Goal: Information Seeking & Learning: Learn about a topic

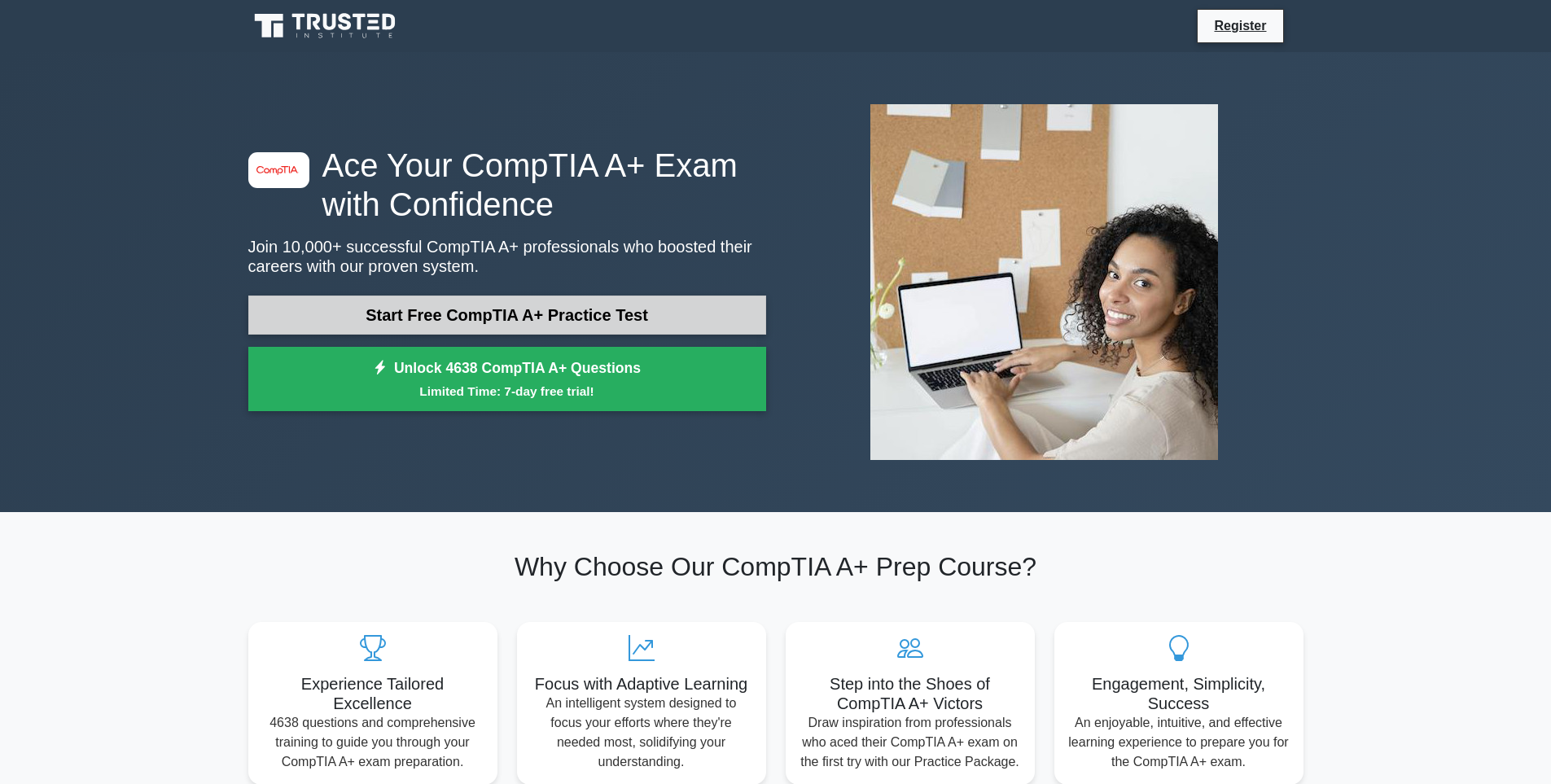
click at [469, 312] on link "Start Free CompTIA A+ Practice Test" at bounding box center [507, 315] width 518 height 39
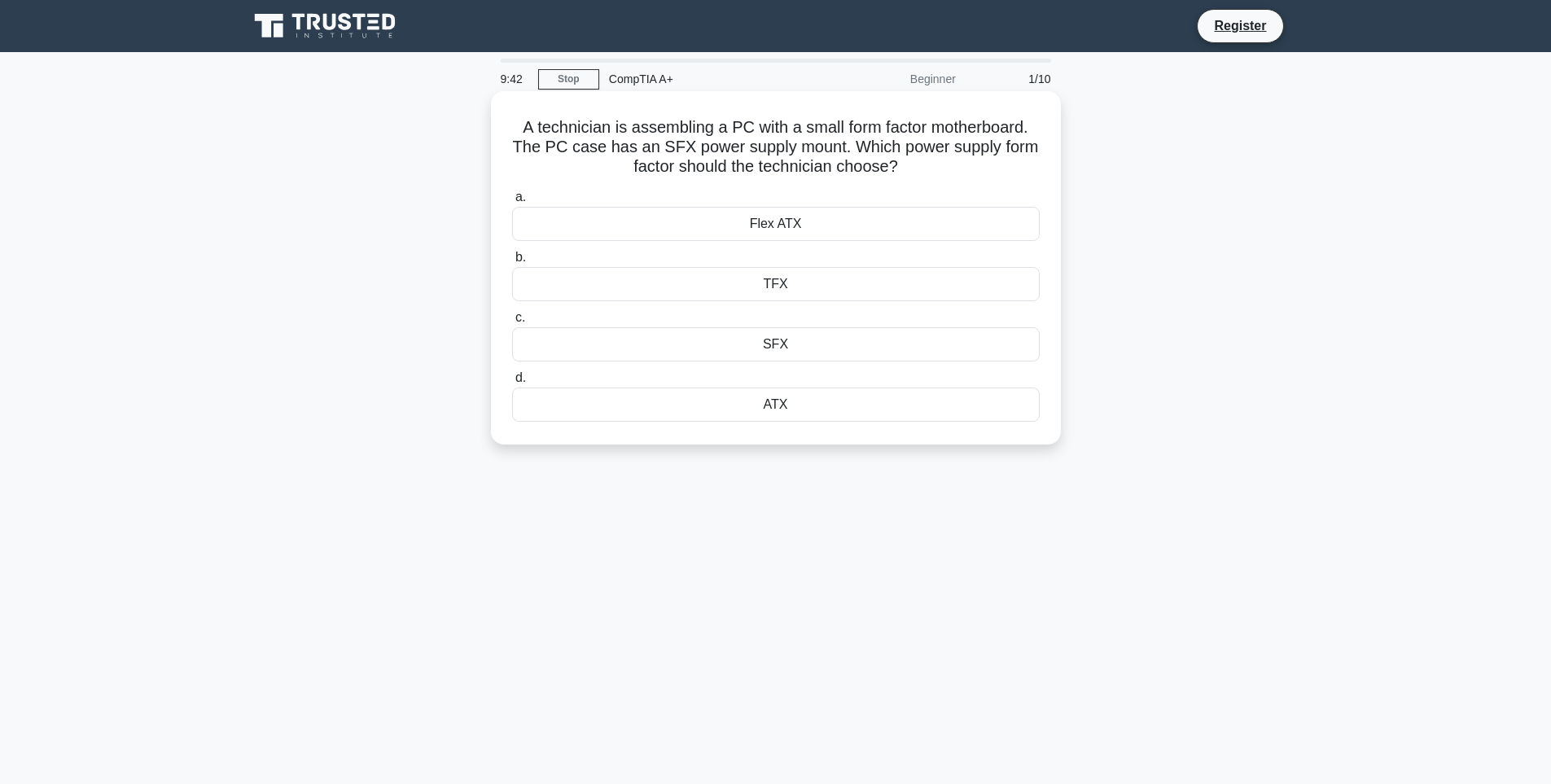
click at [760, 348] on div "SFX" at bounding box center [775, 344] width 527 height 34
click at [512, 323] on input "c. SFX" at bounding box center [512, 317] width 0 height 11
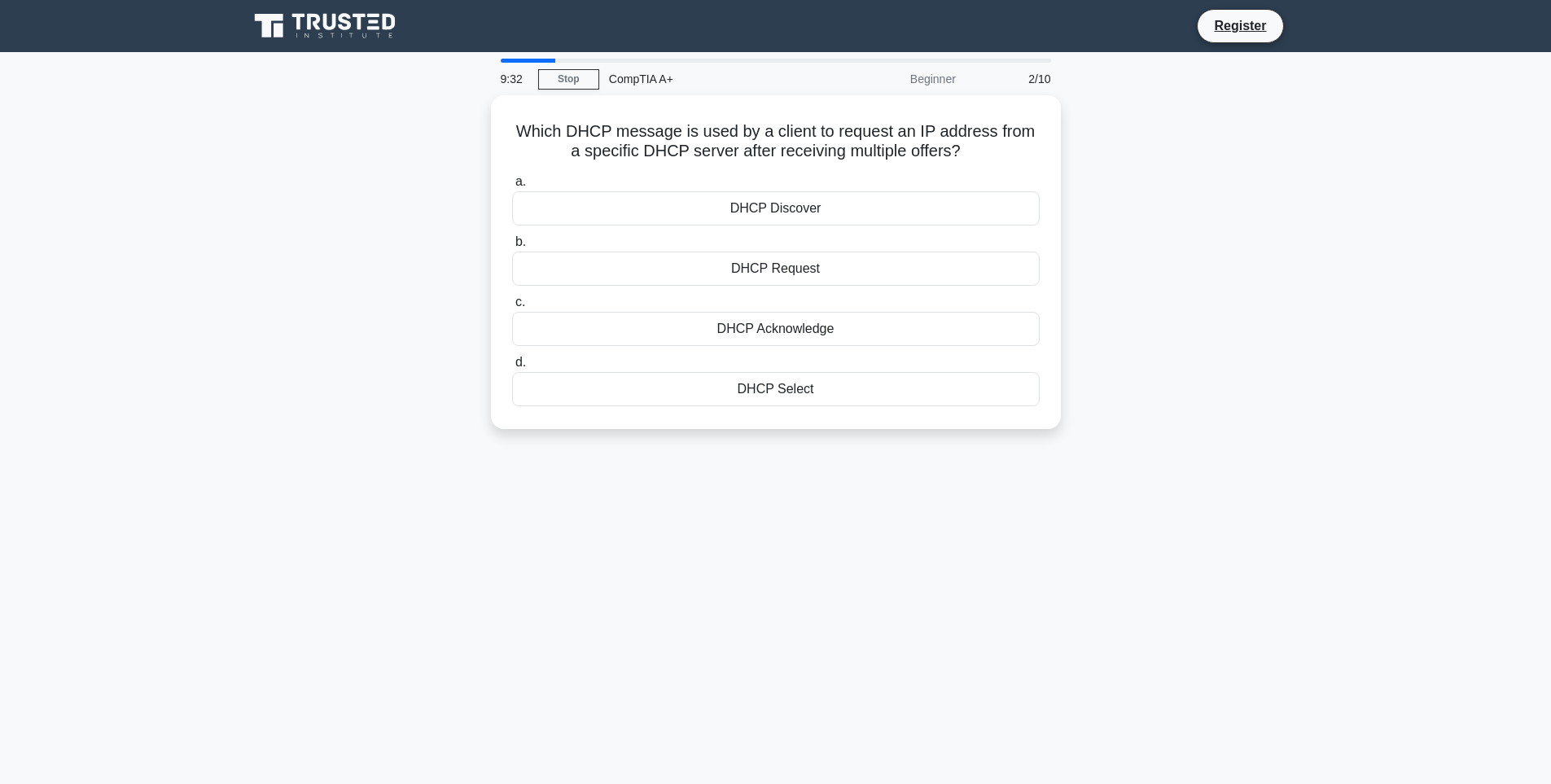
click at [1290, 294] on div "Which DHCP message is used by a client to request an IP address from a specific…" at bounding box center [776, 271] width 1074 height 353
click at [777, 385] on div "DHCP Select" at bounding box center [775, 385] width 527 height 34
click at [512, 364] on input "d. DHCP Select" at bounding box center [512, 358] width 0 height 11
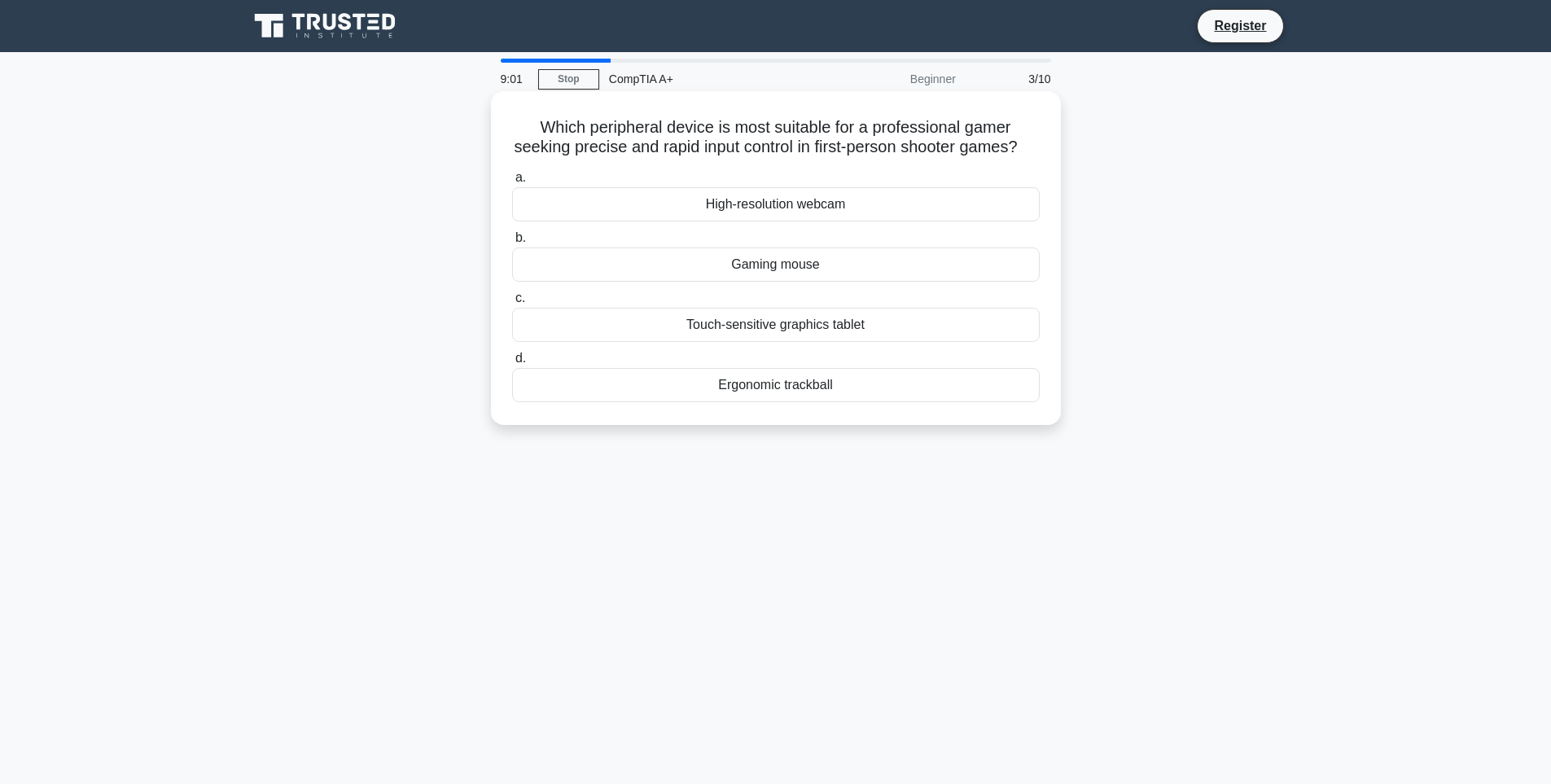
click at [772, 281] on div "Gaming mouse" at bounding box center [775, 265] width 527 height 34
click at [512, 244] on input "b. Gaming mouse" at bounding box center [512, 238] width 0 height 11
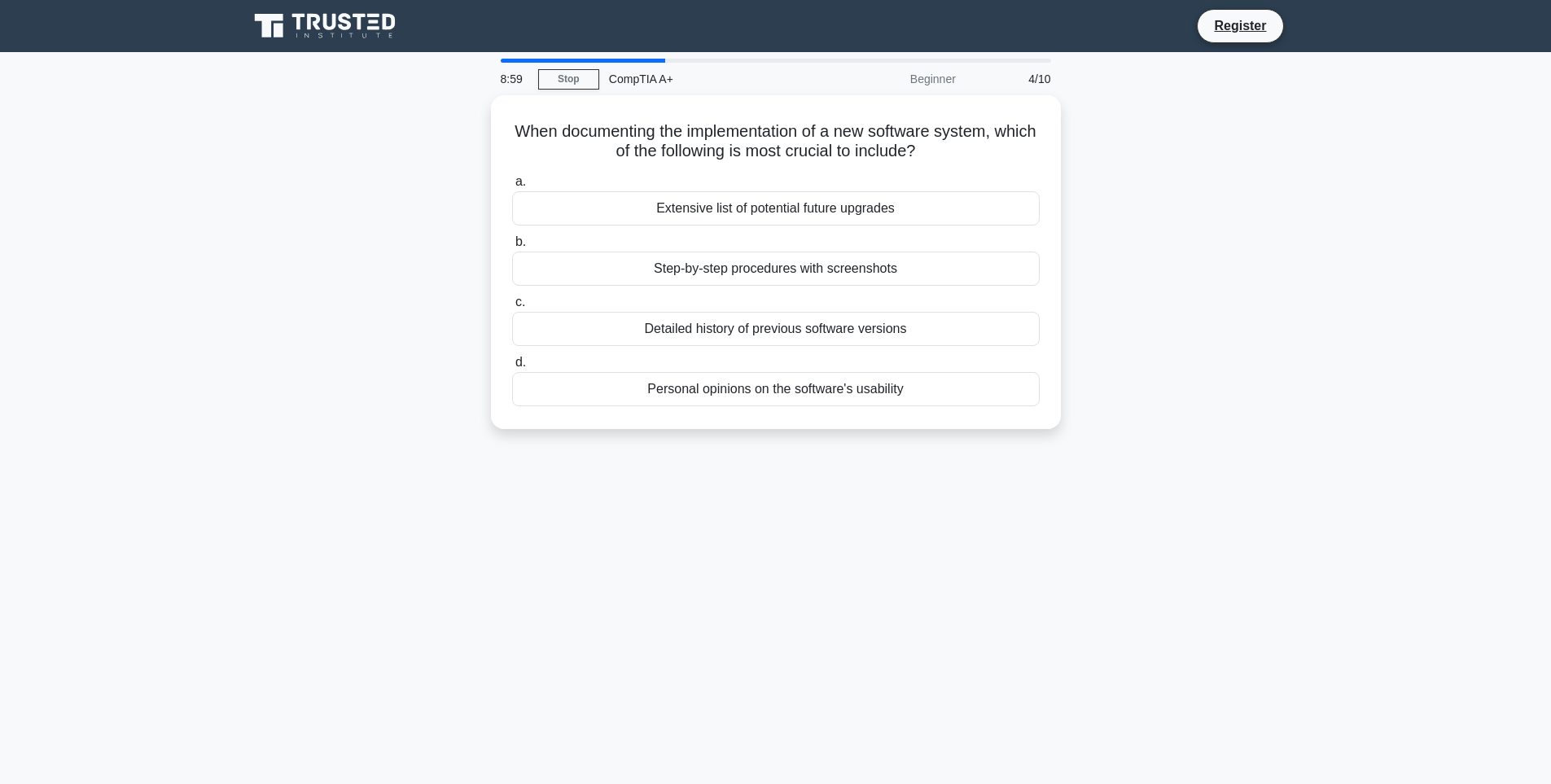
click at [1299, 339] on div "When documenting the implementation of a new software system, which of the foll…" at bounding box center [776, 271] width 1074 height 353
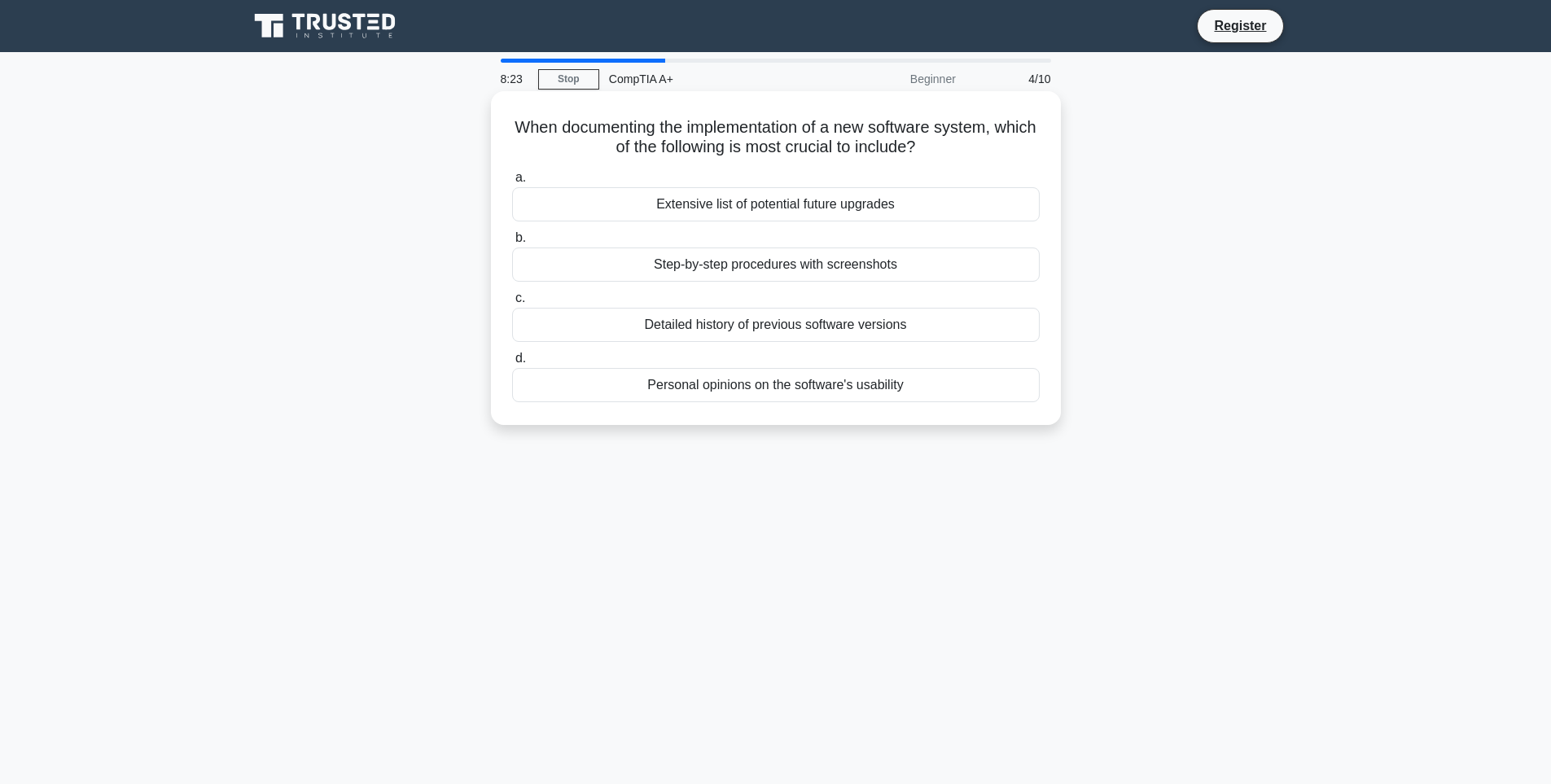
click at [830, 266] on div "Step-by-step procedures with screenshots" at bounding box center [775, 265] width 527 height 34
click at [512, 244] on input "b. Step-by-step procedures with screenshots" at bounding box center [512, 238] width 0 height 11
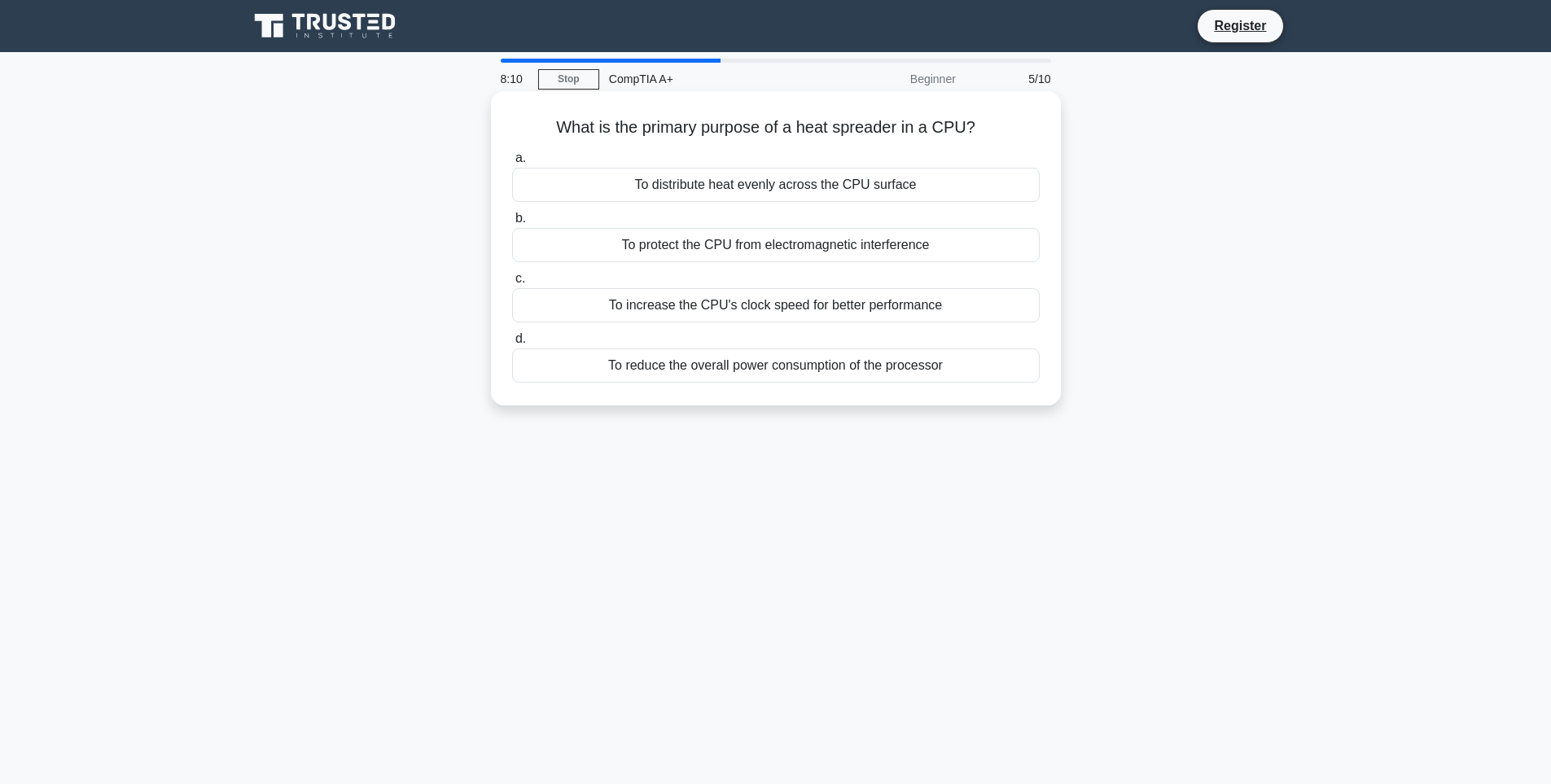
click at [778, 187] on div "To distribute heat evenly across the CPU surface" at bounding box center [775, 185] width 527 height 34
click at [512, 164] on input "a. To distribute heat evenly across the CPU surface" at bounding box center [512, 158] width 0 height 11
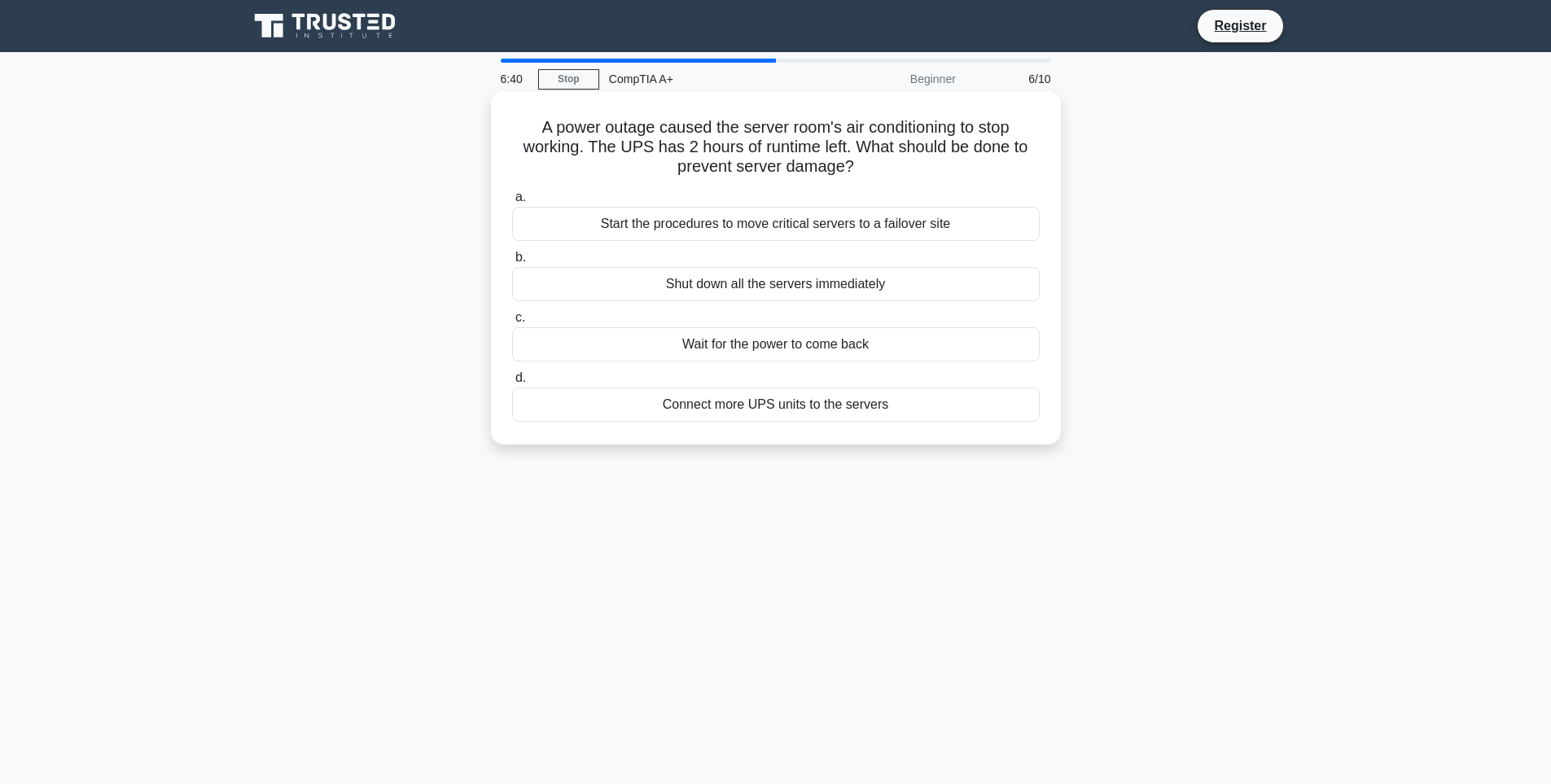
click at [889, 287] on div "Shut down all the servers immediately" at bounding box center [775, 285] width 527 height 34
click at [512, 263] on input "b. Shut down all the servers immediately" at bounding box center [512, 258] width 0 height 11
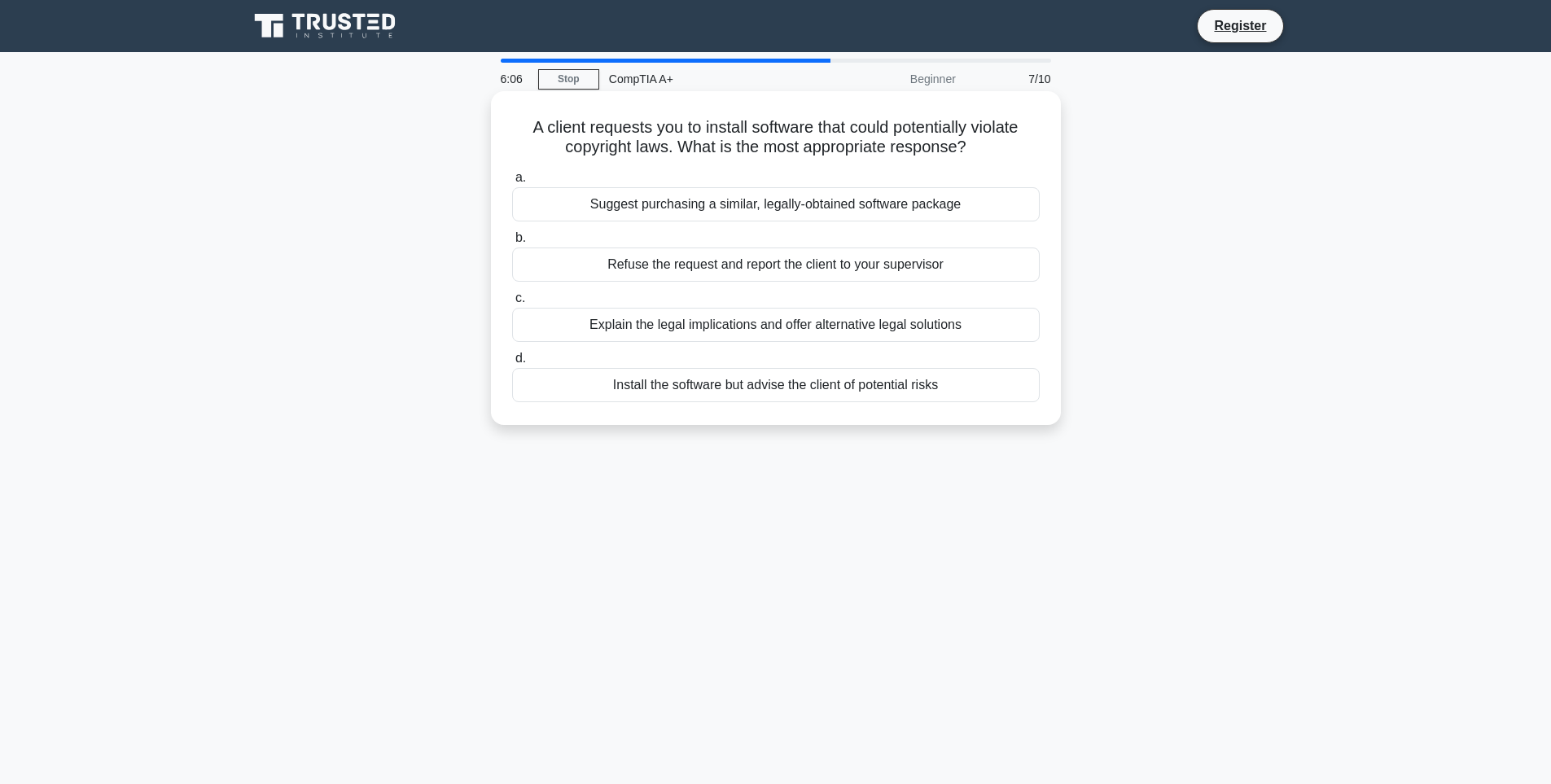
click at [714, 327] on div "Explain the legal implications and offer alternative legal solutions" at bounding box center [775, 325] width 527 height 34
click at [512, 303] on input "c. Explain the legal implications and offer alternative legal solutions" at bounding box center [512, 298] width 0 height 11
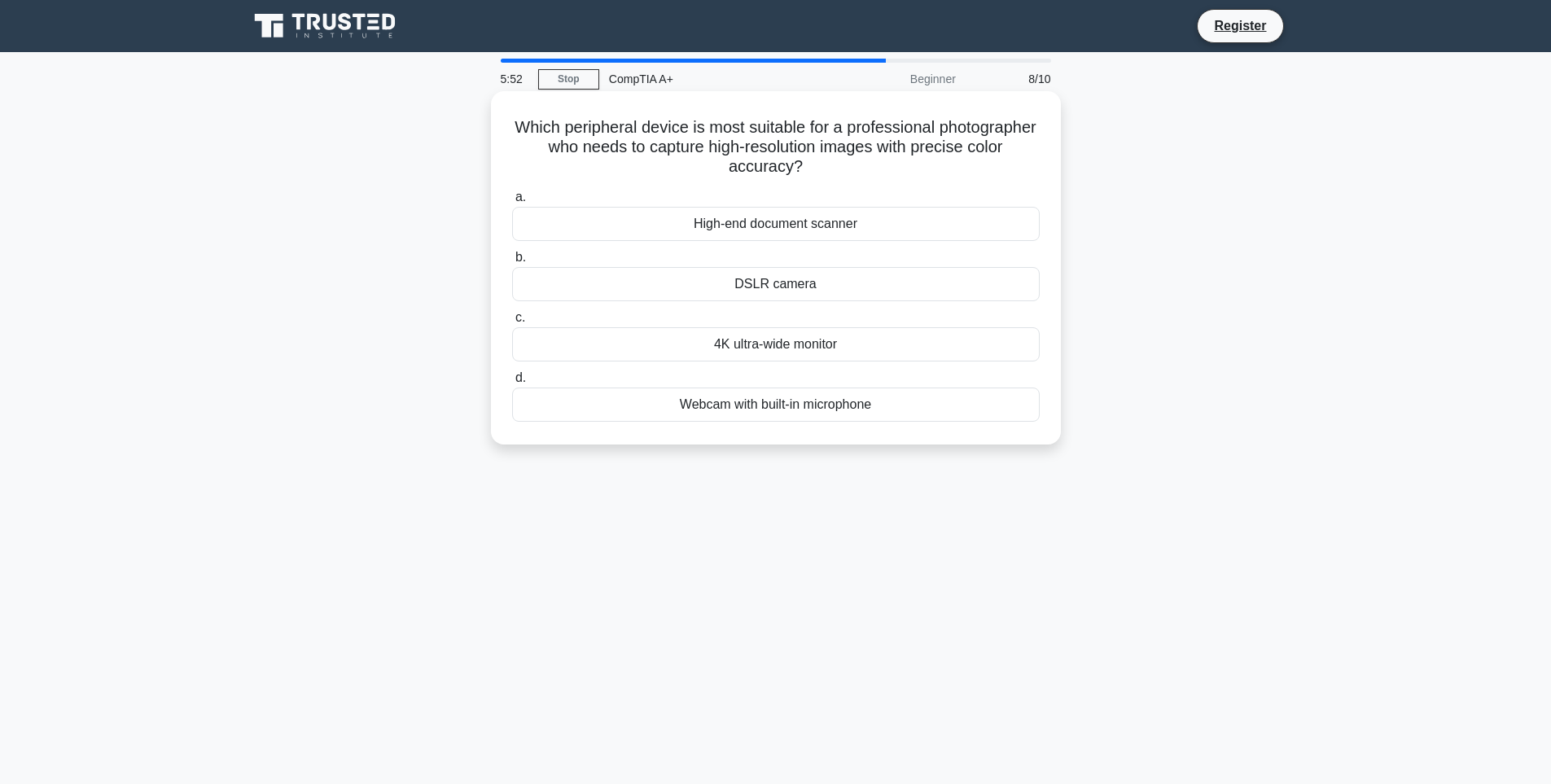
click at [762, 285] on div "DSLR camera" at bounding box center [775, 285] width 527 height 34
click at [512, 263] on input "b. DSLR camera" at bounding box center [512, 258] width 0 height 11
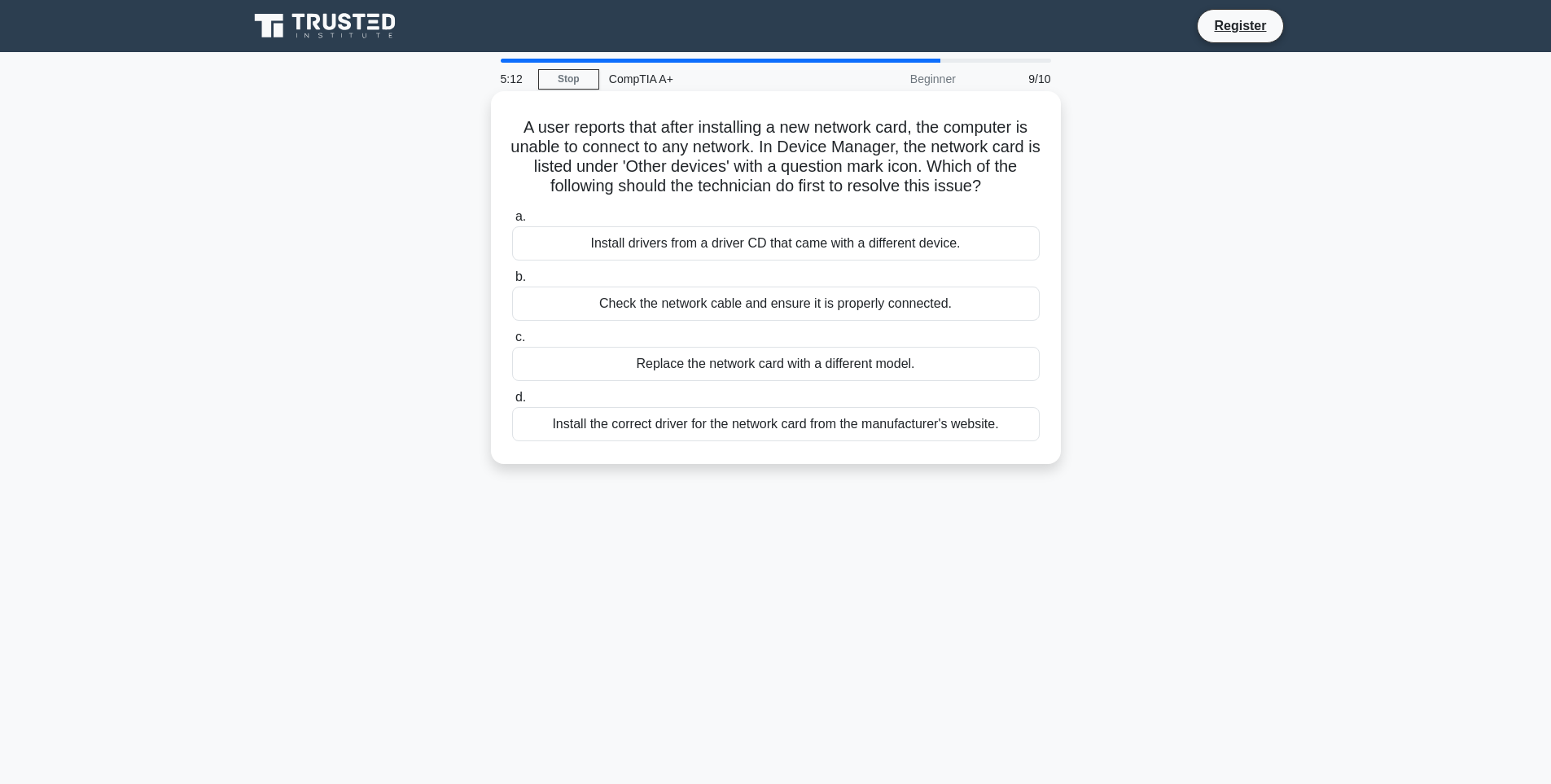
click at [723, 417] on div "Install the correct driver for the network card from the manufacturer's website." at bounding box center [775, 424] width 527 height 34
click at [512, 403] on input "d. Install the correct driver for the network card from the manufacturer's webs…" at bounding box center [512, 397] width 0 height 11
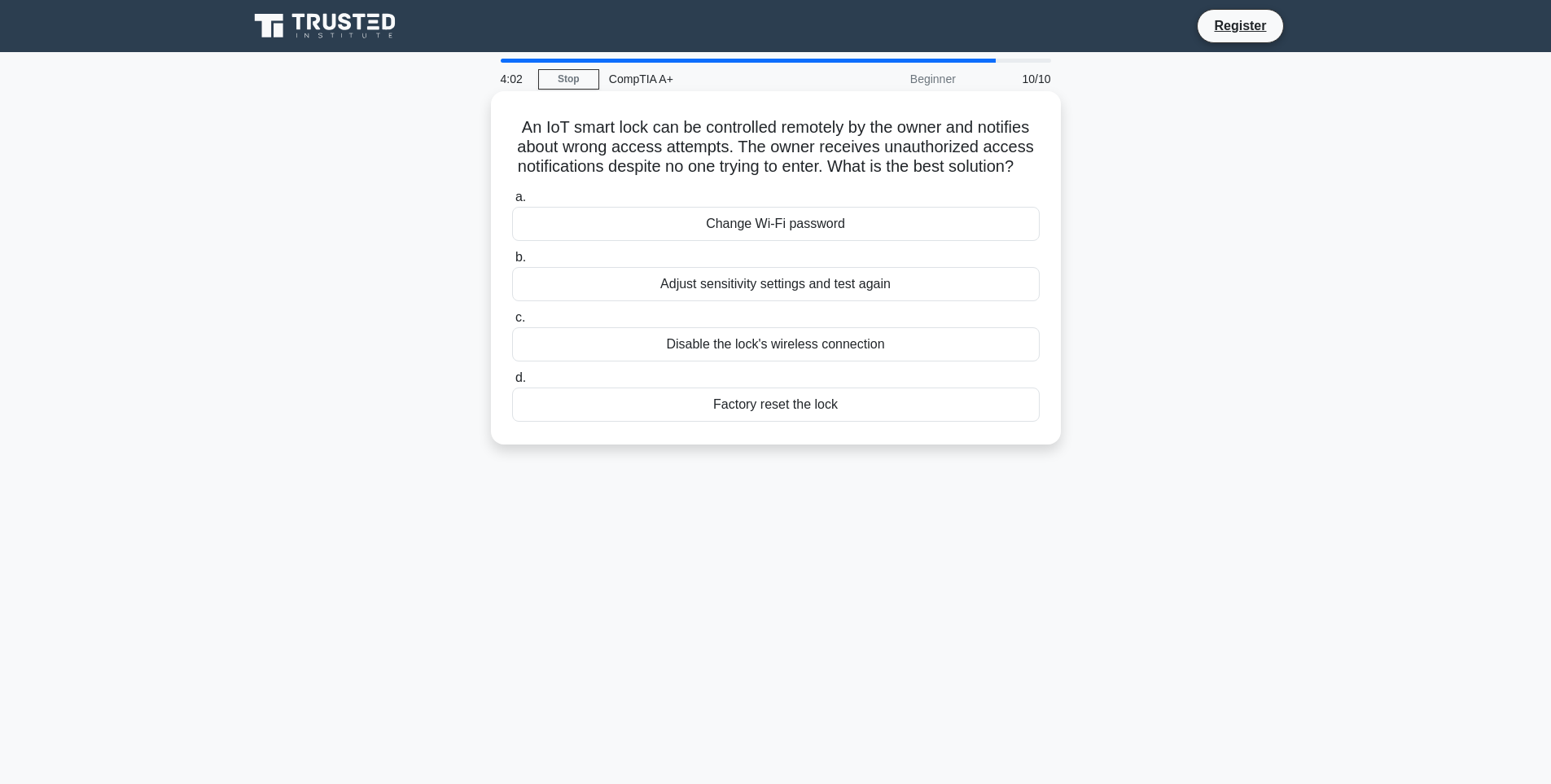
click at [715, 362] on div "Disable the lock's wireless connection" at bounding box center [775, 344] width 527 height 34
click at [512, 323] on input "c. Disable the lock's wireless connection" at bounding box center [512, 317] width 0 height 11
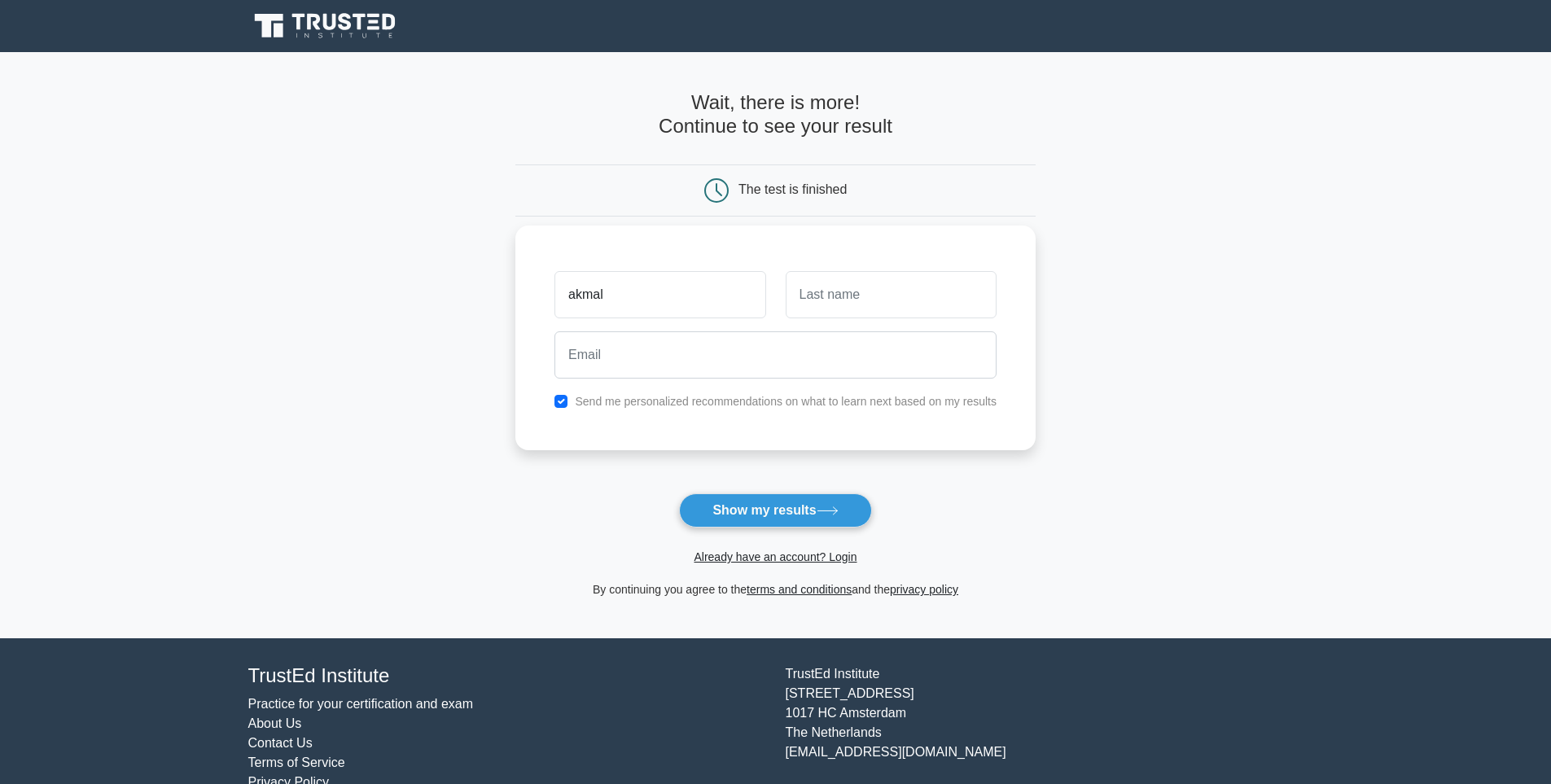
type input "akmal"
click at [864, 303] on input "text" at bounding box center [891, 295] width 211 height 48
type input "rozali"
click at [743, 505] on button "Show my results" at bounding box center [775, 511] width 192 height 34
click at [614, 355] on input "email" at bounding box center [775, 355] width 442 height 48
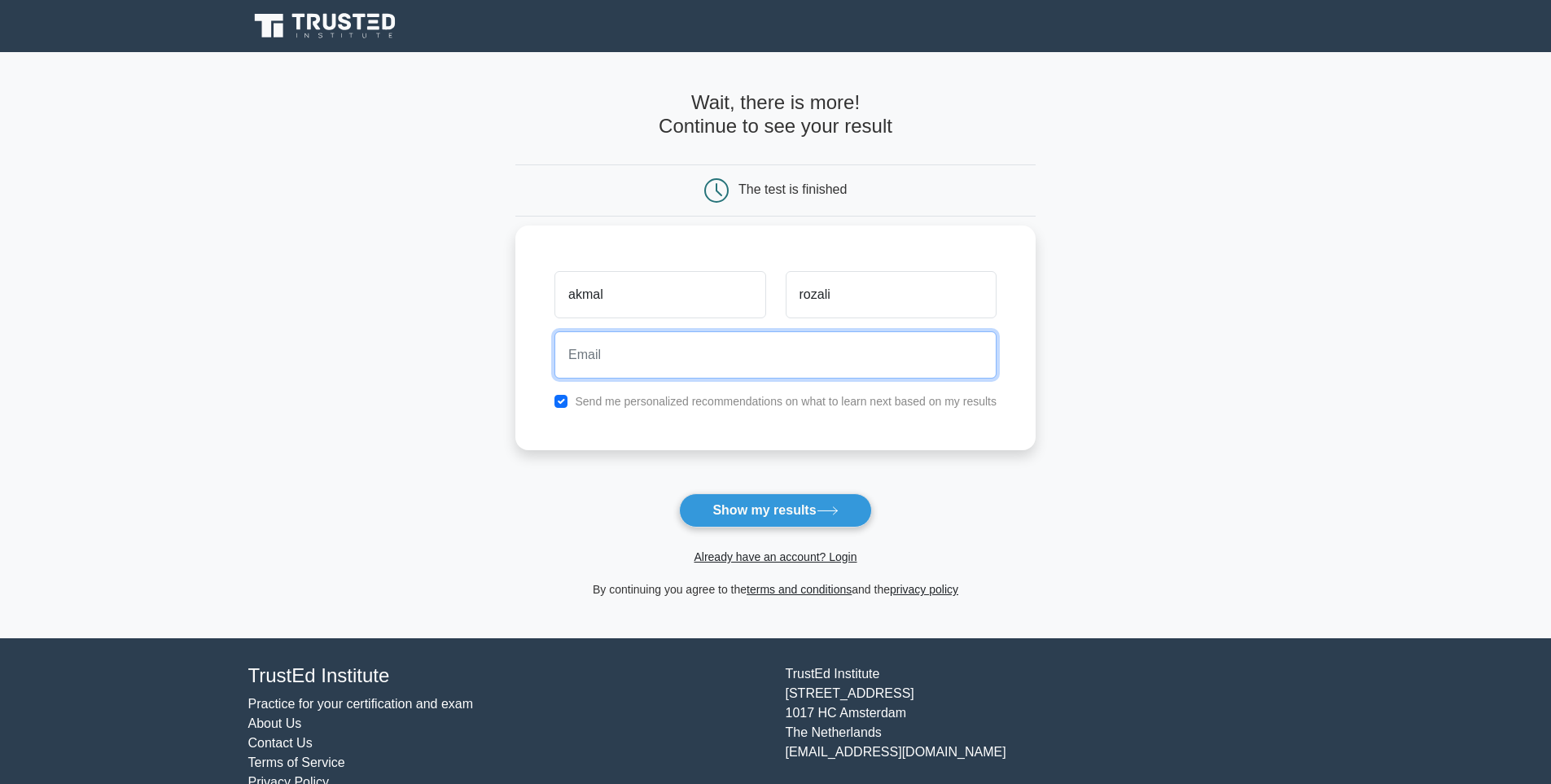
type input "youngbro3959@gmail.com"
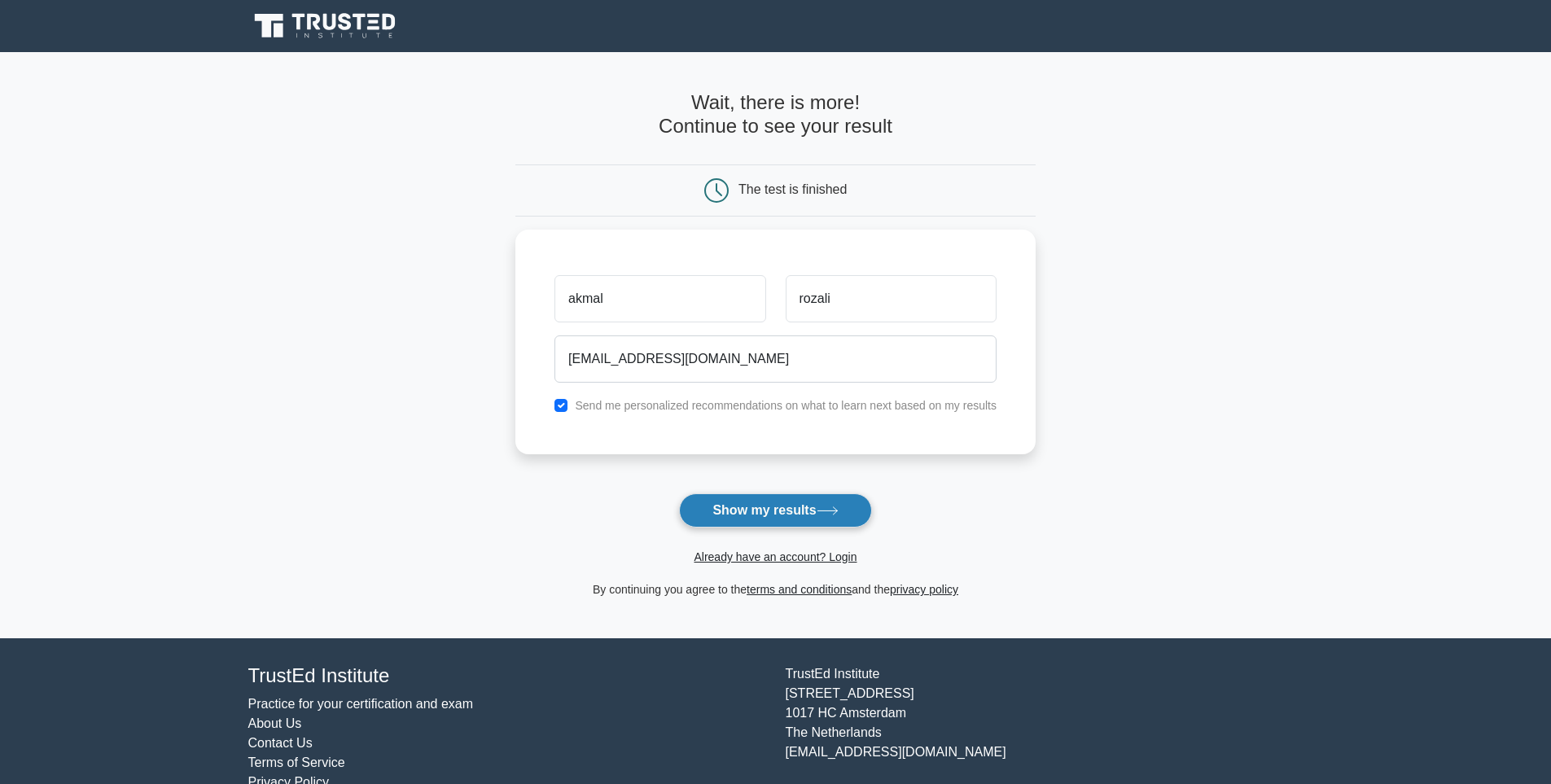
click at [755, 513] on button "Show my results" at bounding box center [775, 511] width 192 height 34
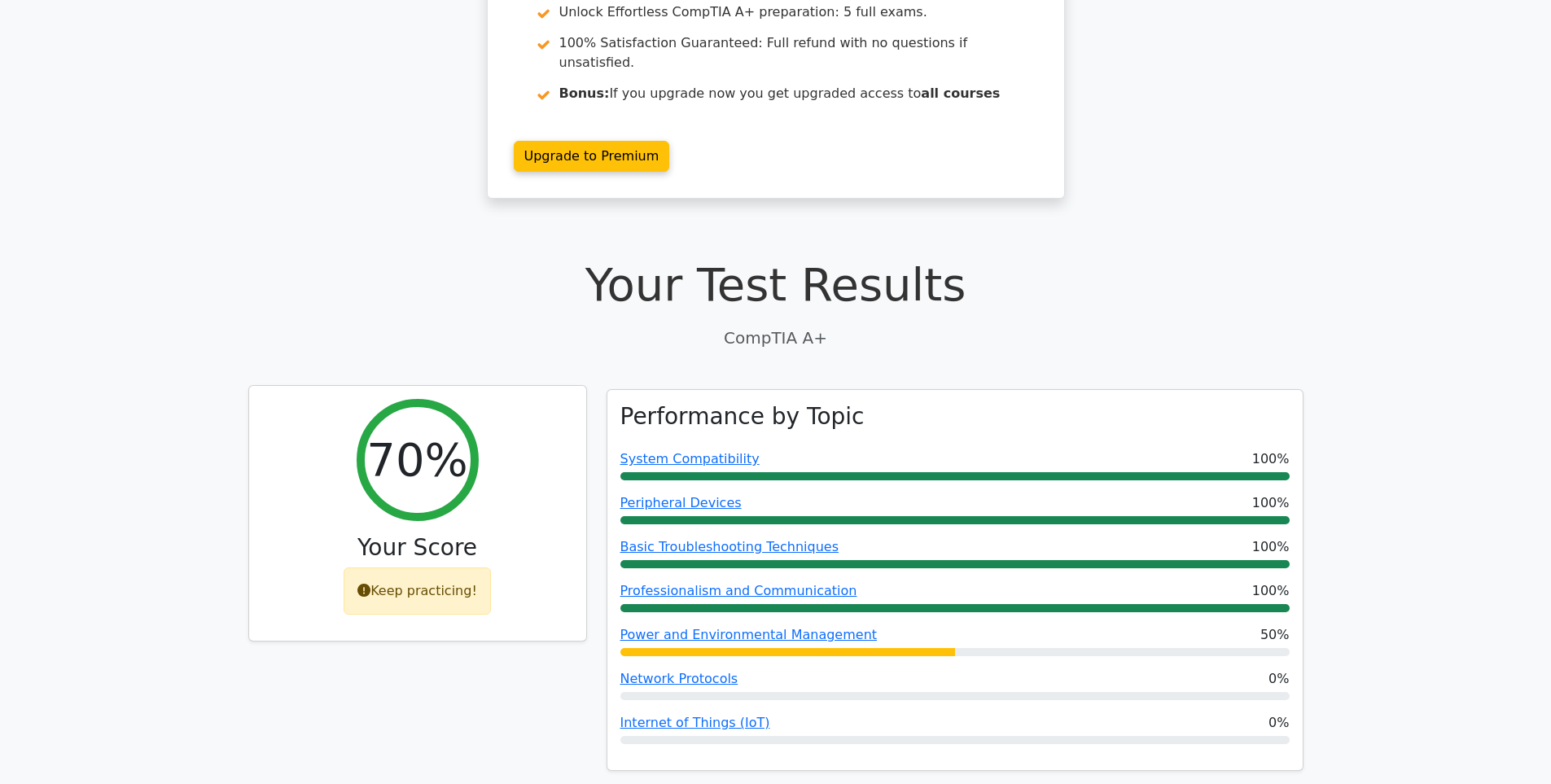
scroll to position [244, 0]
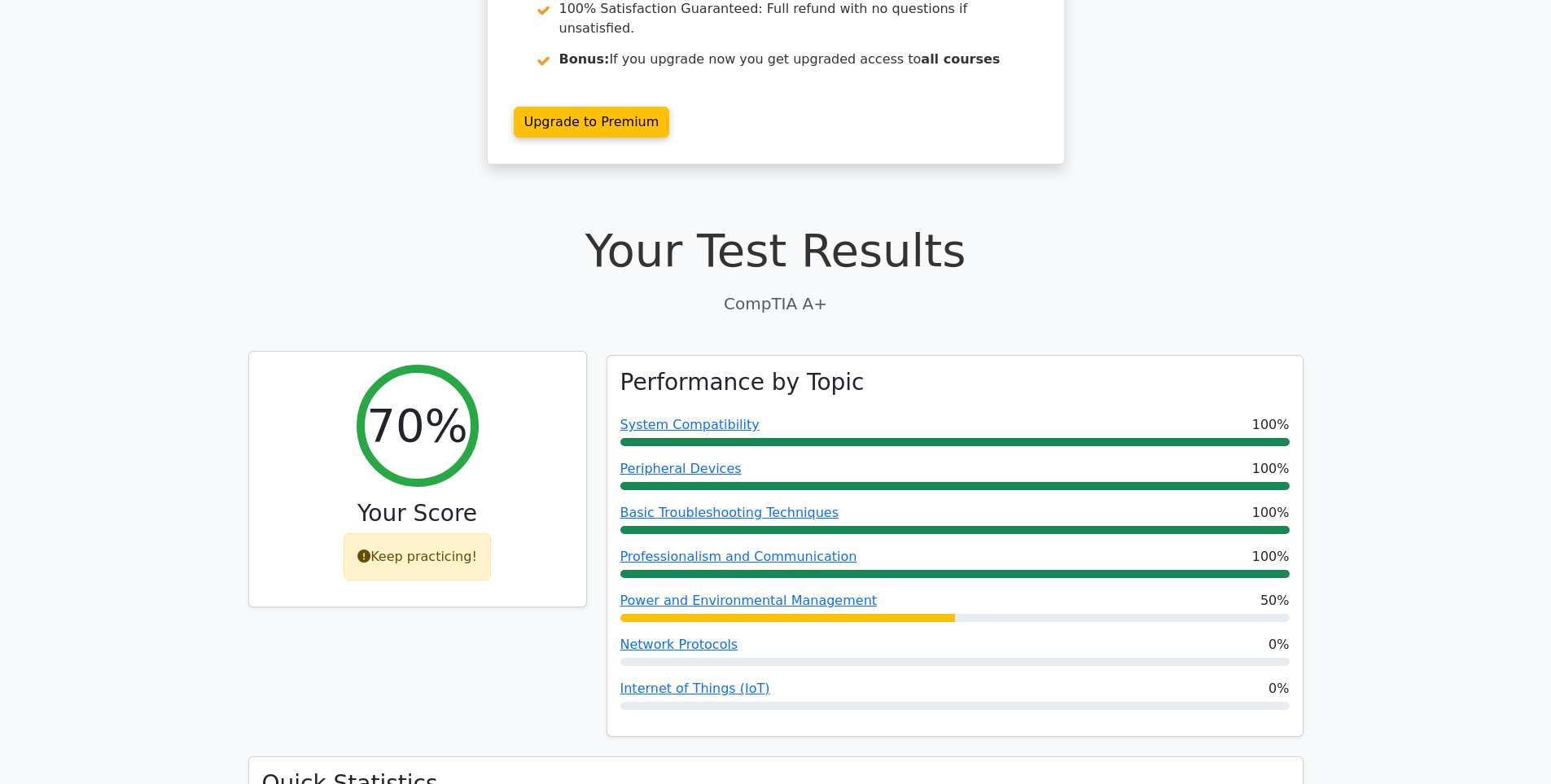
click at [370, 549] on icon at bounding box center [364, 556] width 13 height 13
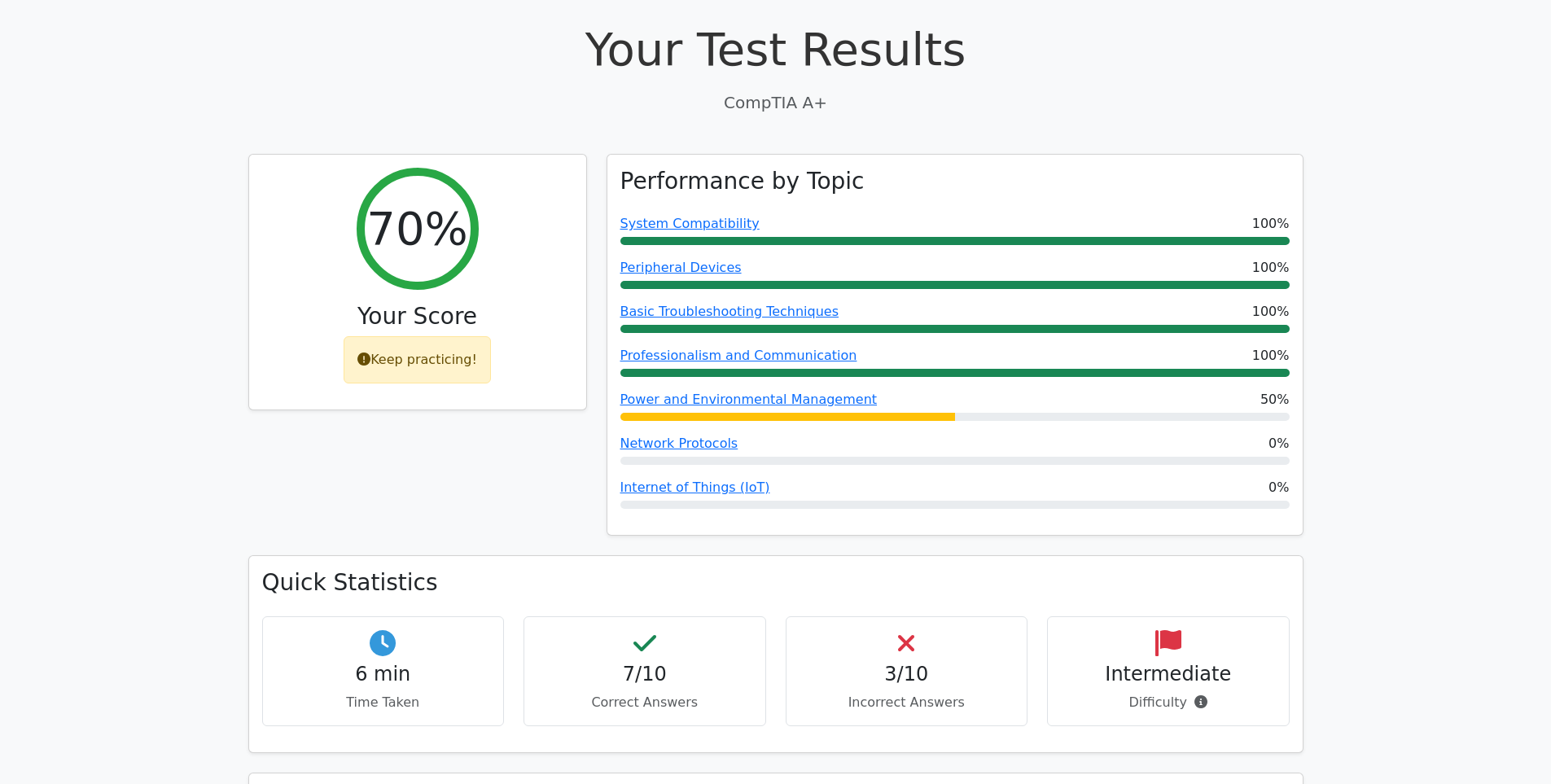
scroll to position [489, 0]
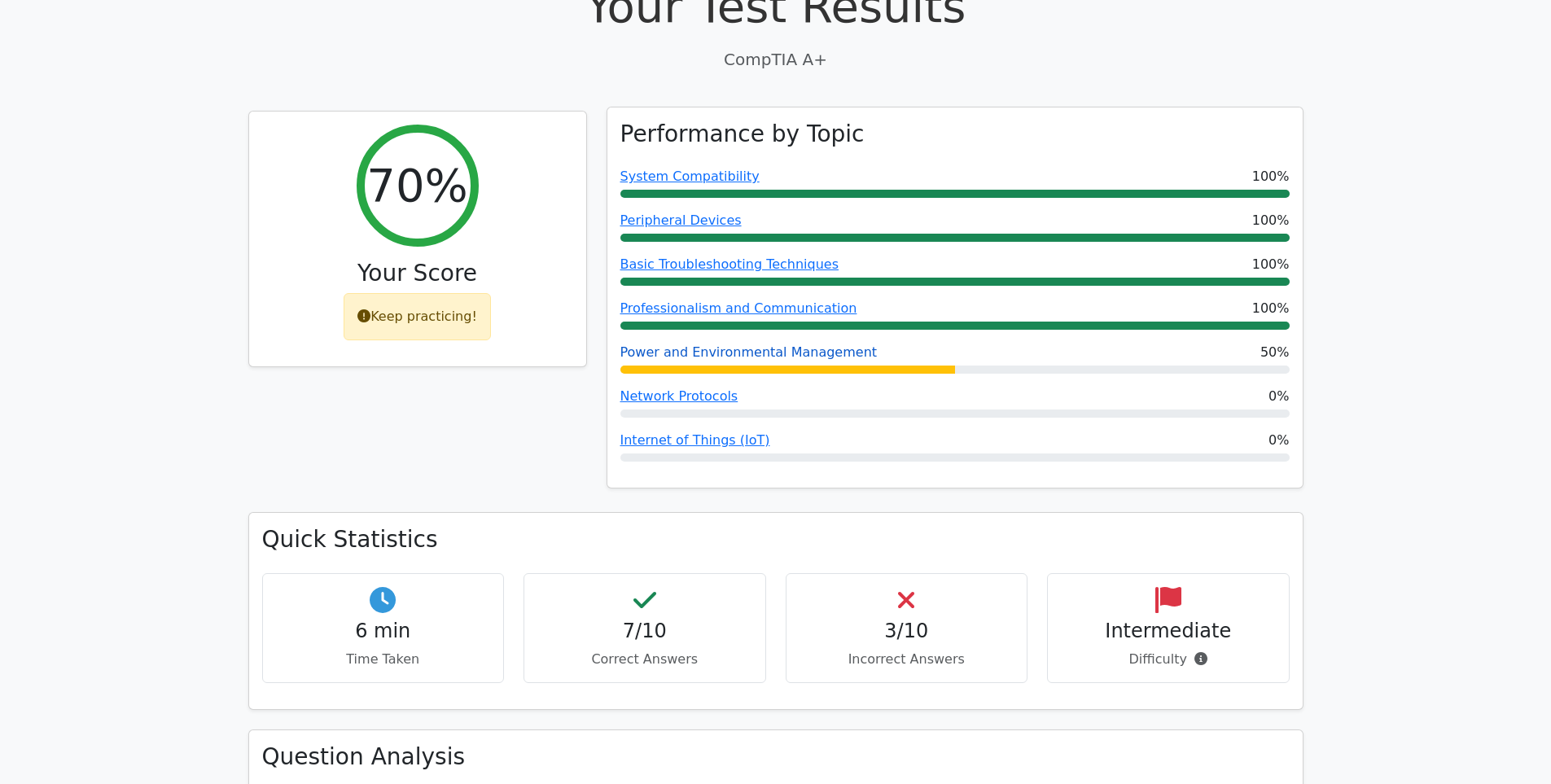
click at [737, 344] on link "Power and Environmental Management" at bounding box center [749, 352] width 258 height 16
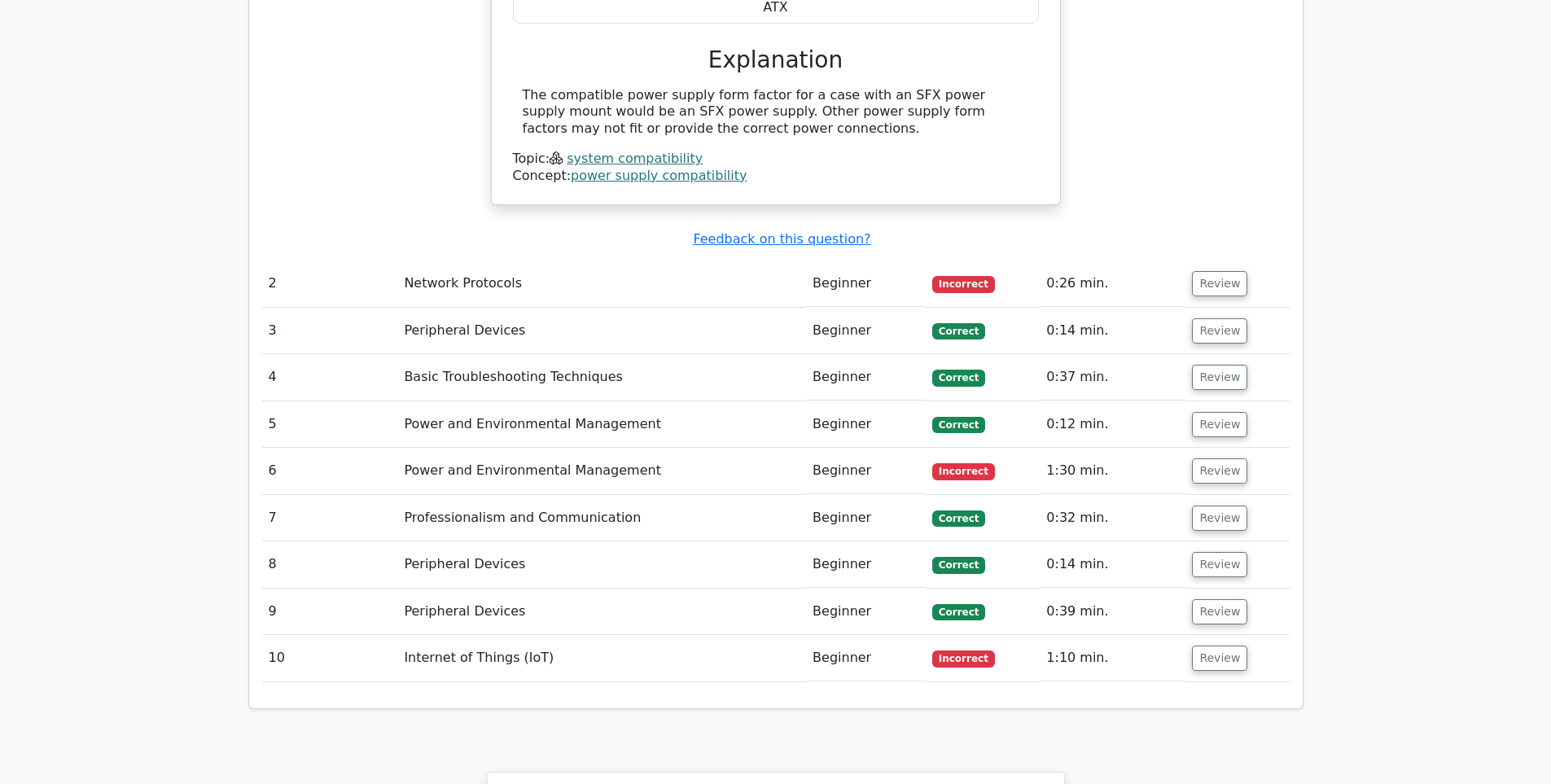
scroll to position [1628, 0]
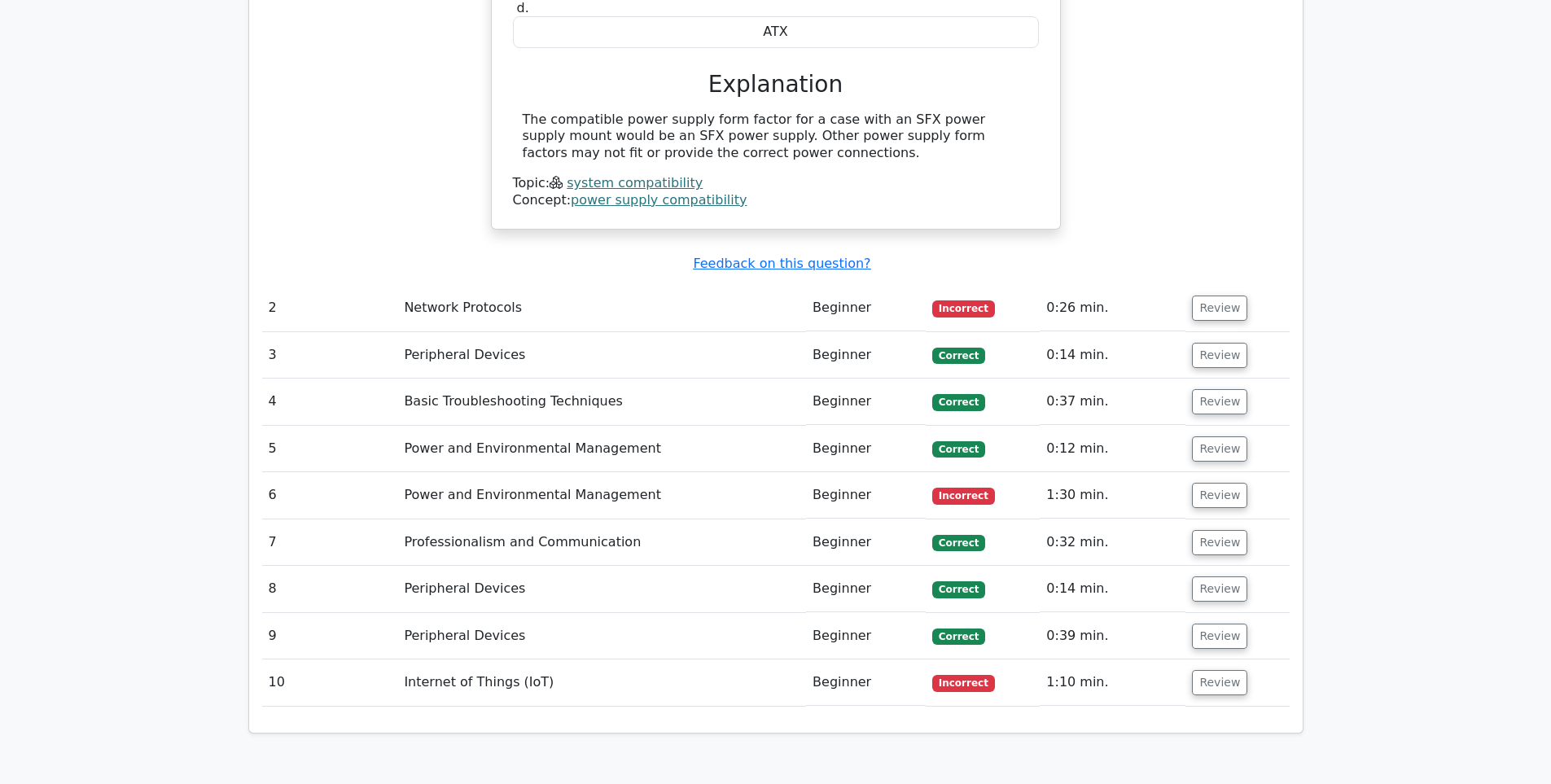
click at [825, 285] on td "Beginner" at bounding box center [866, 308] width 120 height 47
click at [957, 300] on span "Incorrect" at bounding box center [964, 308] width 62 height 16
click at [1209, 295] on button "Review" at bounding box center [1220, 308] width 56 height 25
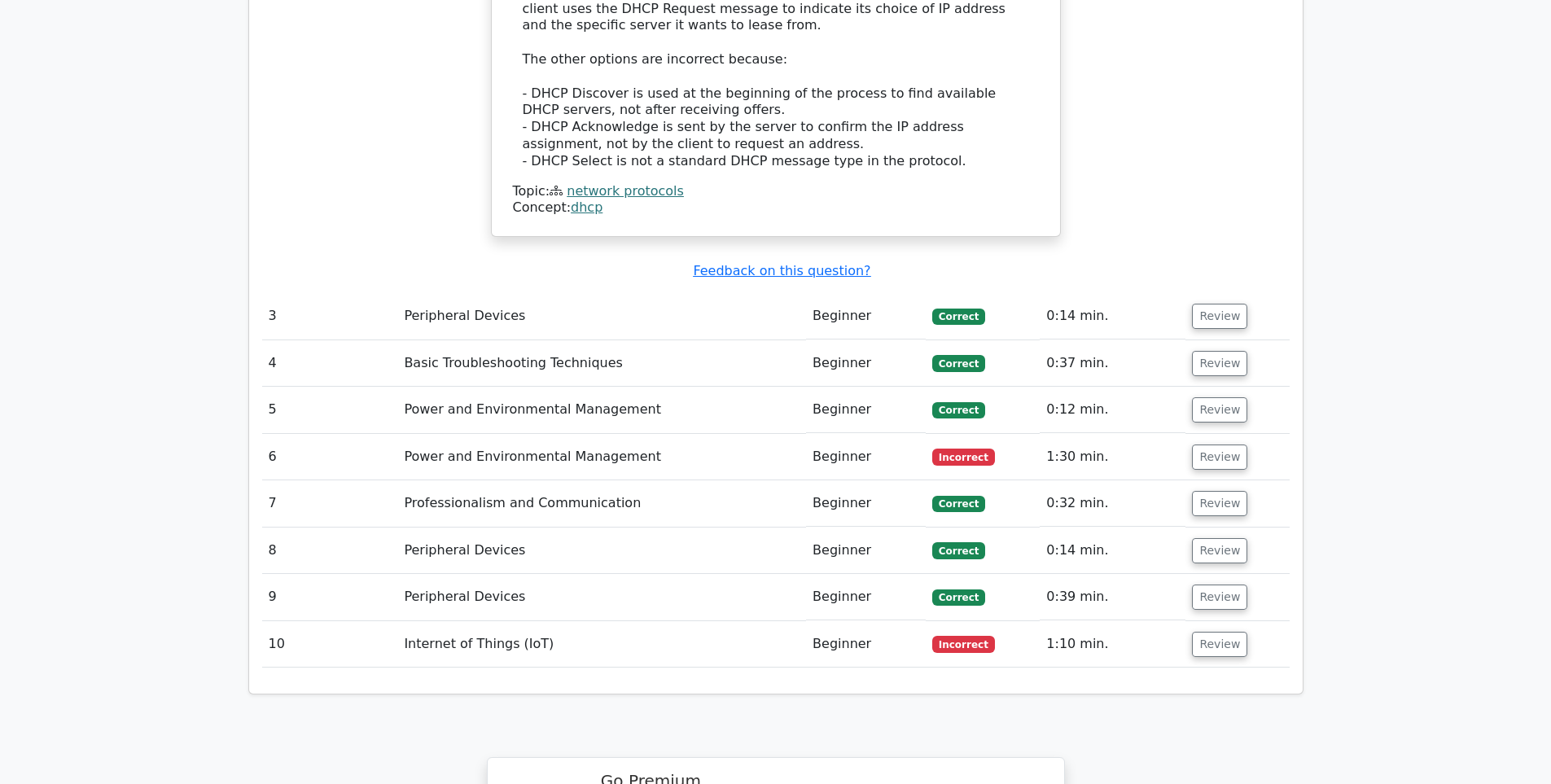
scroll to position [2605, 0]
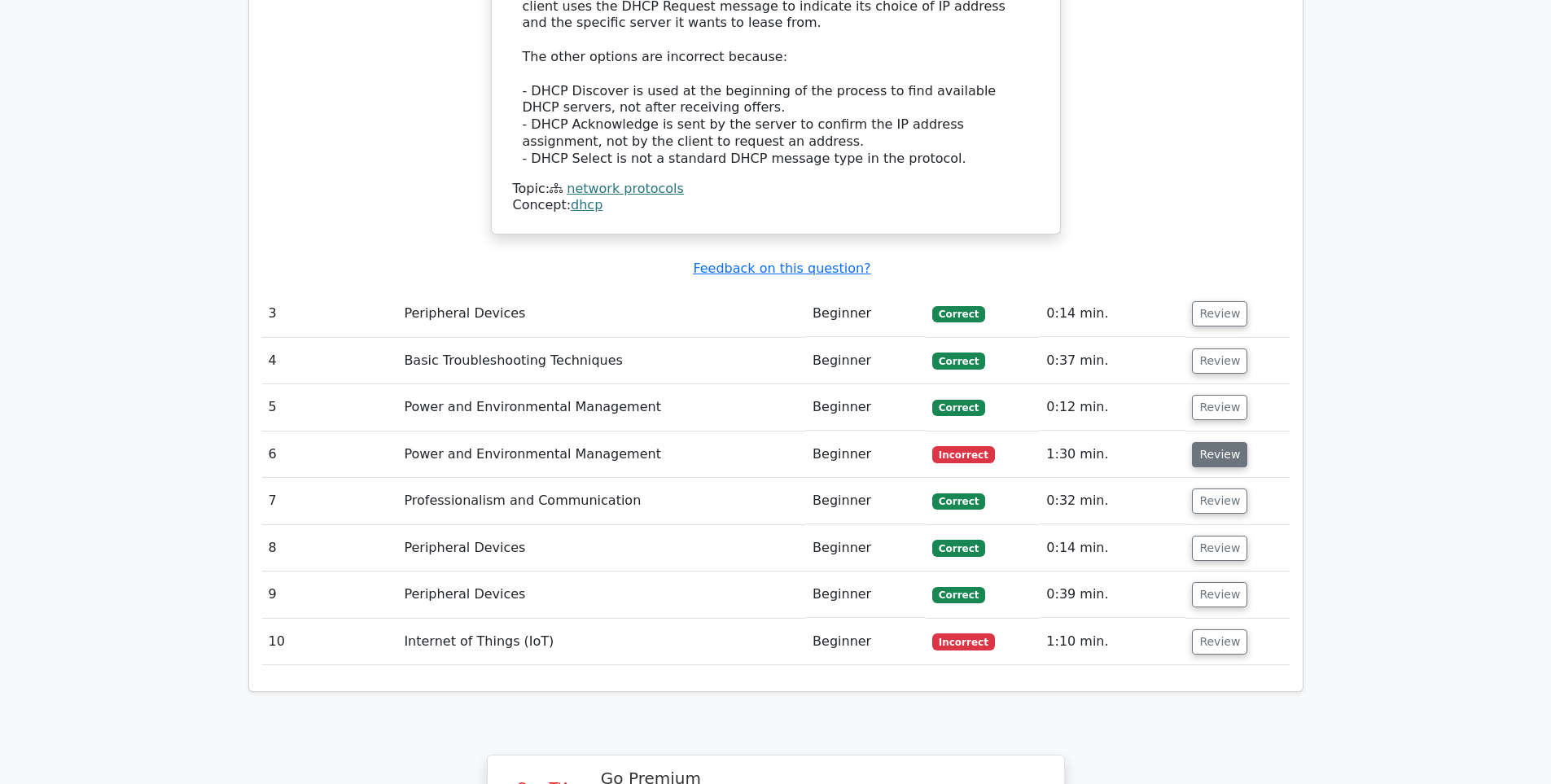
click at [1202, 442] on button "Review" at bounding box center [1220, 454] width 56 height 25
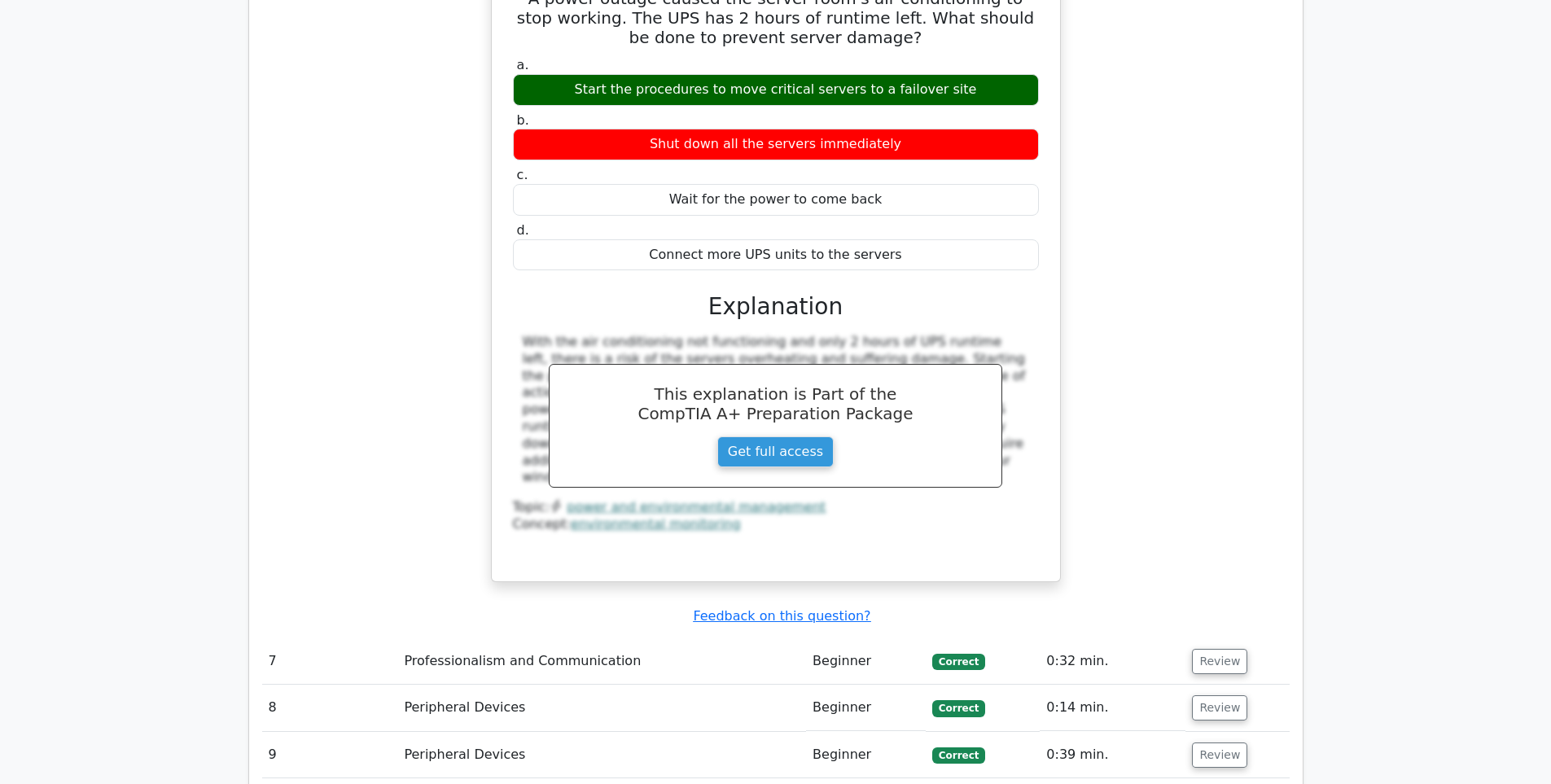
scroll to position [3257, 0]
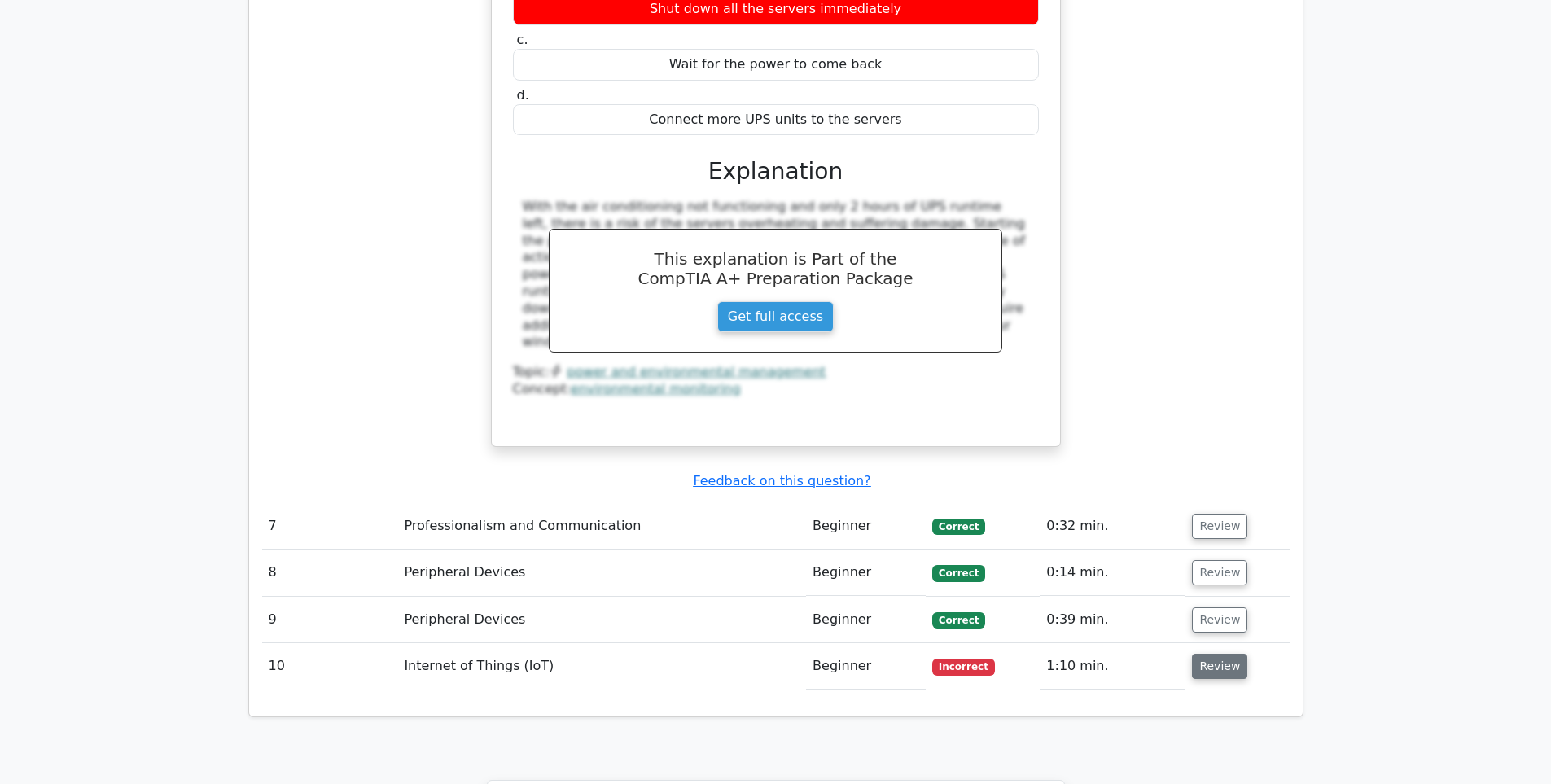
click at [1218, 654] on button "Review" at bounding box center [1220, 666] width 56 height 25
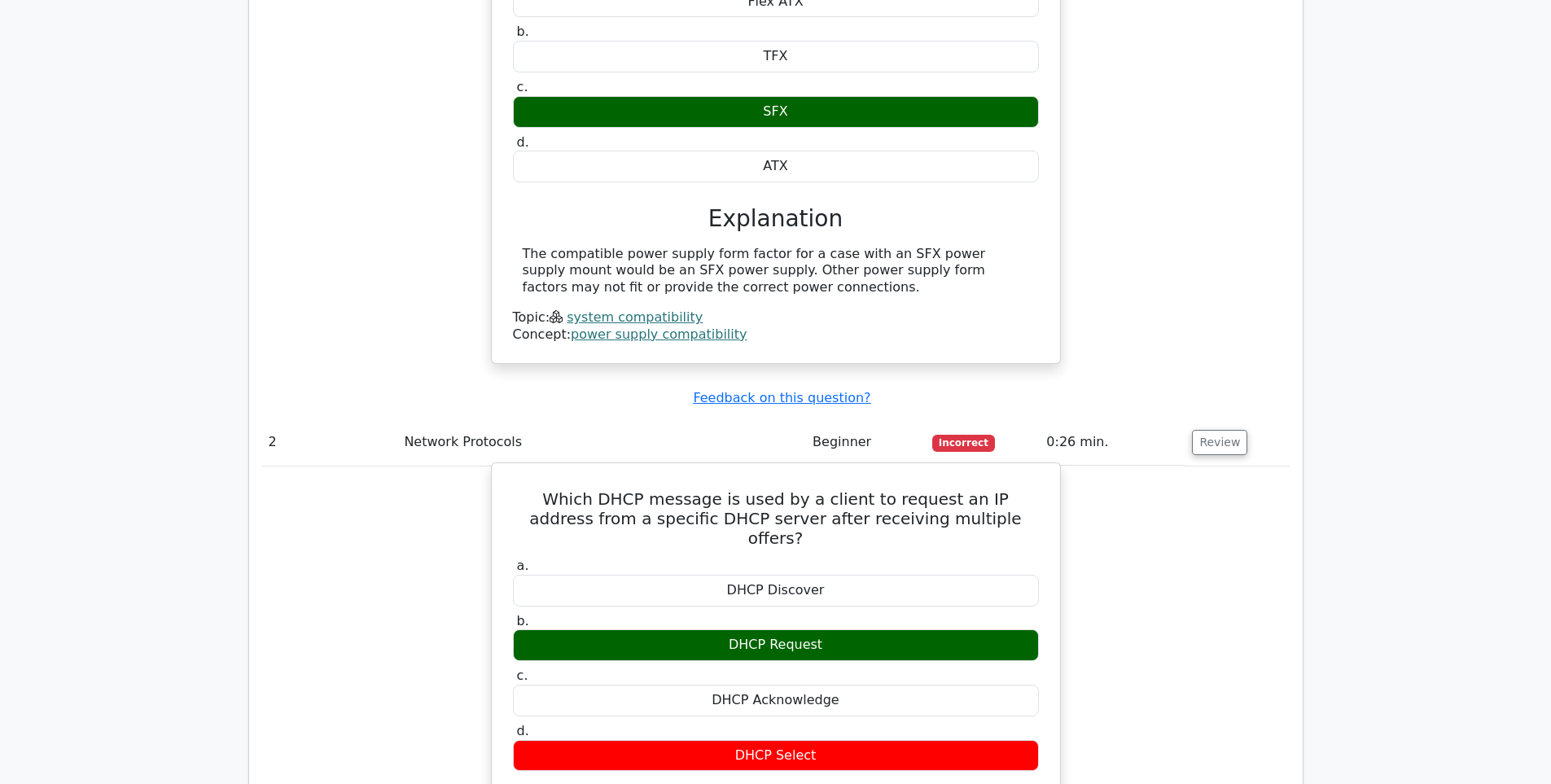
scroll to position [1791, 0]
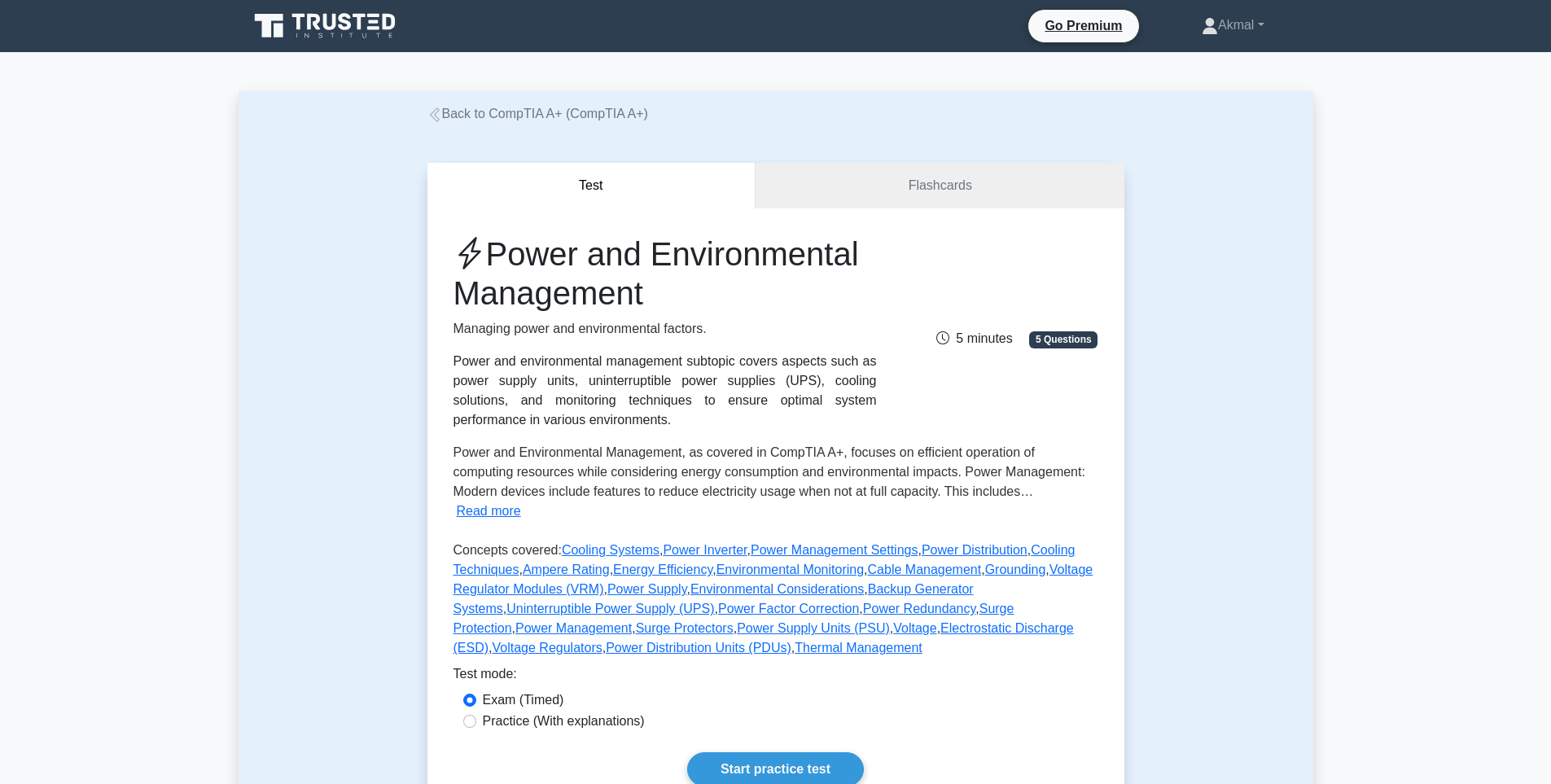
click at [433, 115] on icon at bounding box center [435, 115] width 15 height 15
